Goal: Task Accomplishment & Management: Use online tool/utility

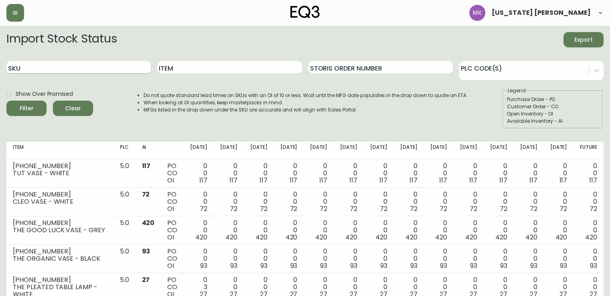
click at [114, 69] on input "SKU" at bounding box center [78, 67] width 144 height 13
paste input "3020-284-57-A"
click at [6, 101] on button "Filter" at bounding box center [26, 108] width 40 height 15
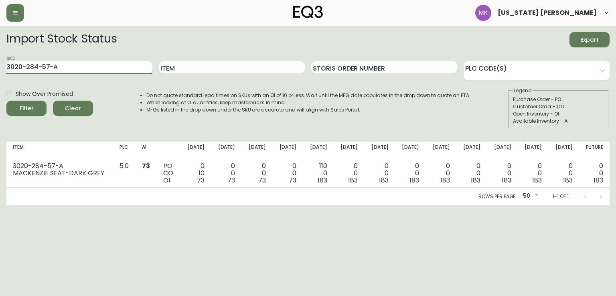
drag, startPoint x: 99, startPoint y: 65, endPoint x: 0, endPoint y: 53, distance: 100.2
click at [0, 55] on main "Import Stock Status Export SKU 3020-284-57-A Item Storis Order Number PLC Code(…" at bounding box center [308, 116] width 616 height 180
paste input "8"
click at [6, 101] on button "Filter" at bounding box center [26, 108] width 40 height 15
drag, startPoint x: 50, startPoint y: 67, endPoint x: 0, endPoint y: 71, distance: 49.9
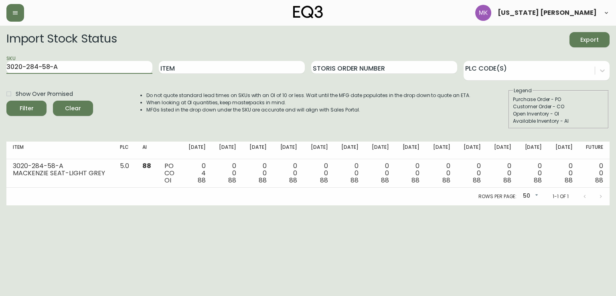
click at [0, 71] on main "Import Stock Status Export SKU 3020-284-58-A Item Storis Order Number PLC Code(…" at bounding box center [308, 116] width 616 height 180
paste input "45"
click at [6, 101] on button "Filter" at bounding box center [26, 108] width 40 height 15
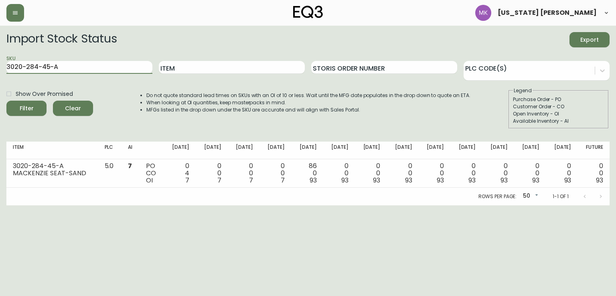
drag, startPoint x: 69, startPoint y: 69, endPoint x: 0, endPoint y: 72, distance: 69.0
click at [0, 72] on main "Import Stock Status Export SKU 3020-284-45-A Item Storis Order Number PLC Code(…" at bounding box center [308, 116] width 616 height 180
paste input "2-4-B"
type input "3020-282-4-B"
click at [6, 101] on button "Filter" at bounding box center [26, 108] width 40 height 15
